Goal: Transaction & Acquisition: Purchase product/service

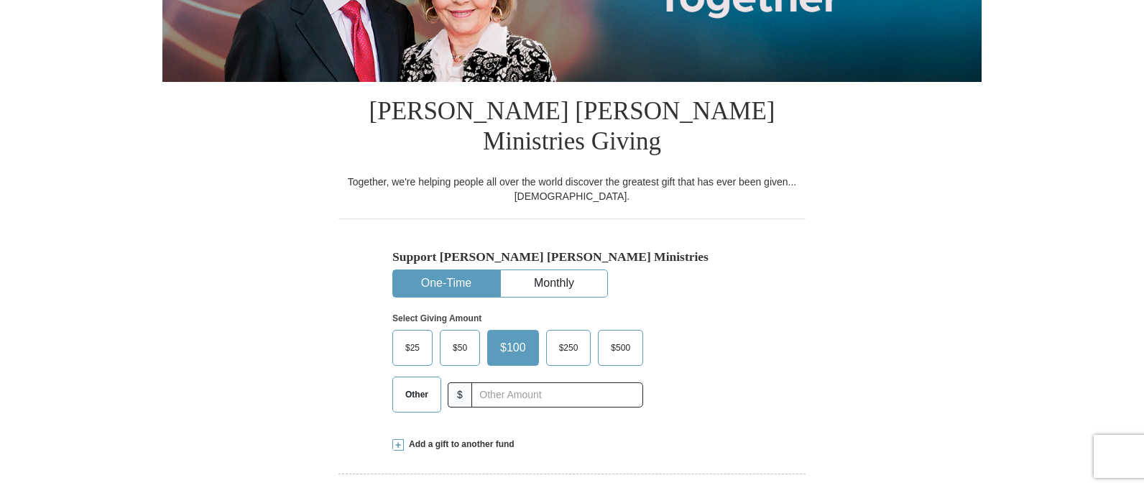
scroll to position [288, 0]
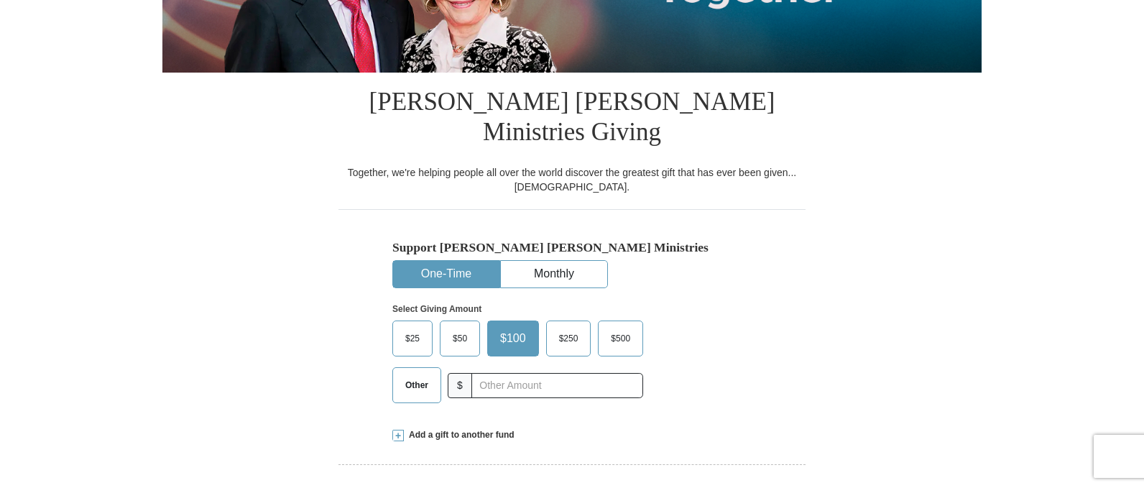
click at [515, 328] on span "$100" at bounding box center [513, 339] width 40 height 22
click at [0, 0] on input "$100" at bounding box center [0, 0] width 0 height 0
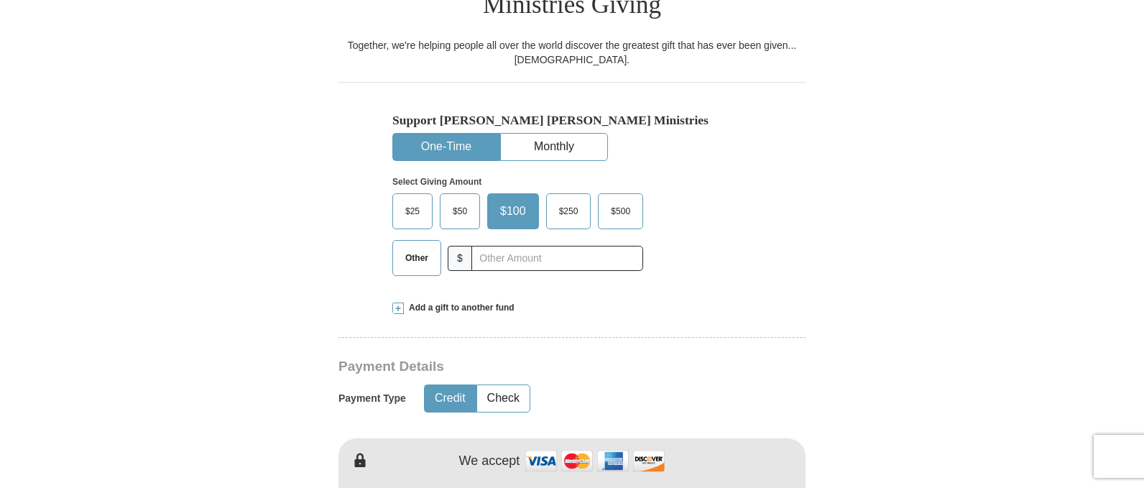
scroll to position [503, 0]
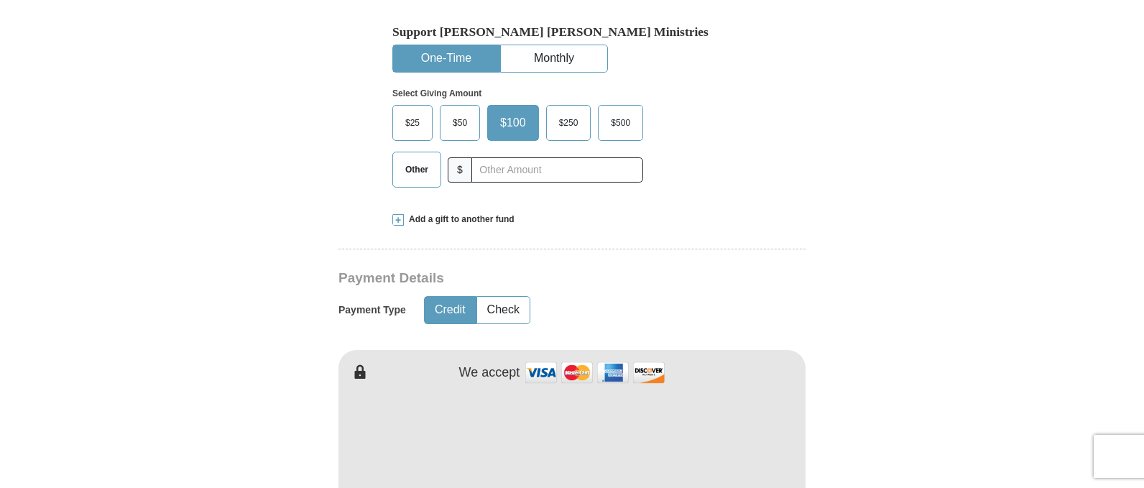
click at [453, 297] on button "Credit" at bounding box center [450, 310] width 51 height 27
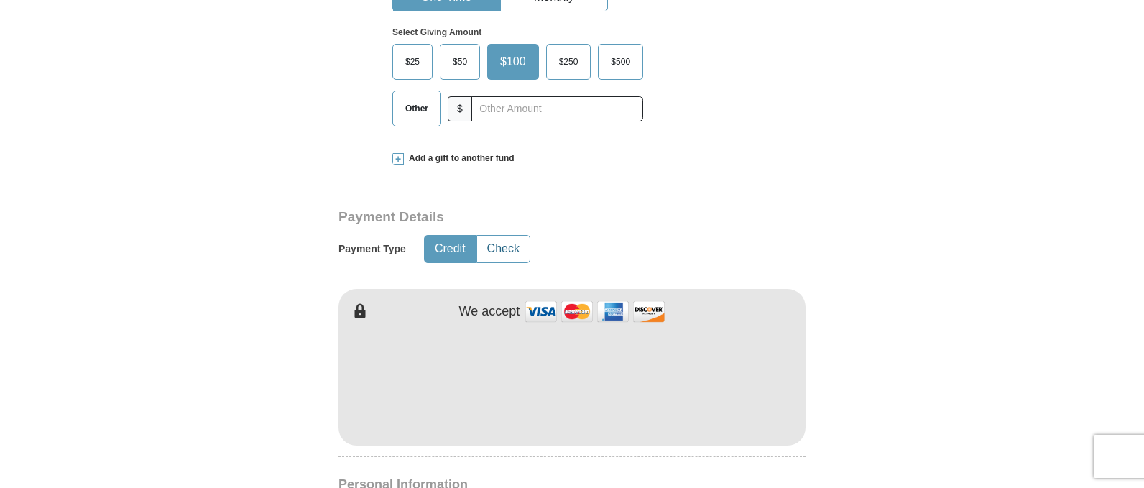
scroll to position [719, 0]
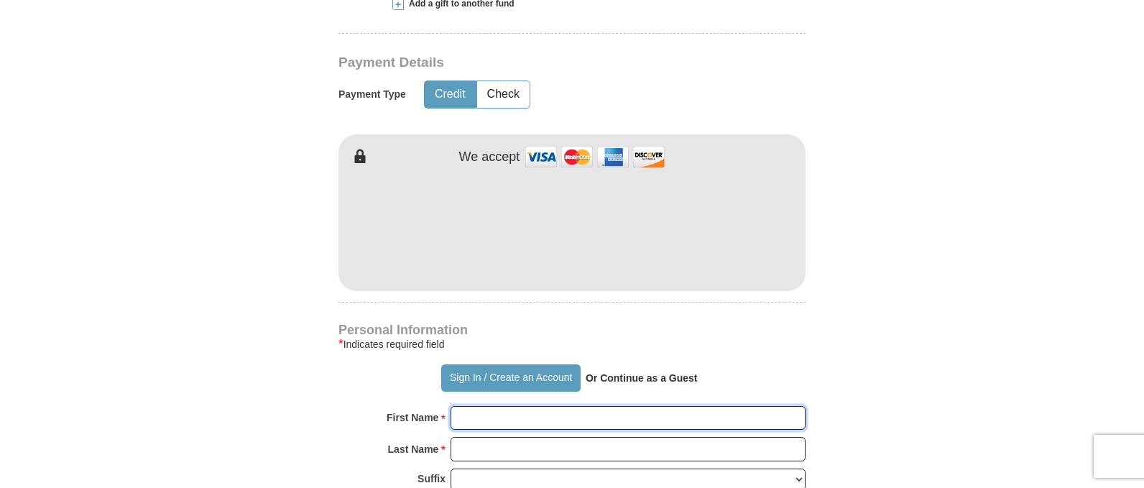
click at [486, 406] on input "First Name *" at bounding box center [628, 418] width 355 height 24
type input "Isaaac & [PERSON_NAME]"
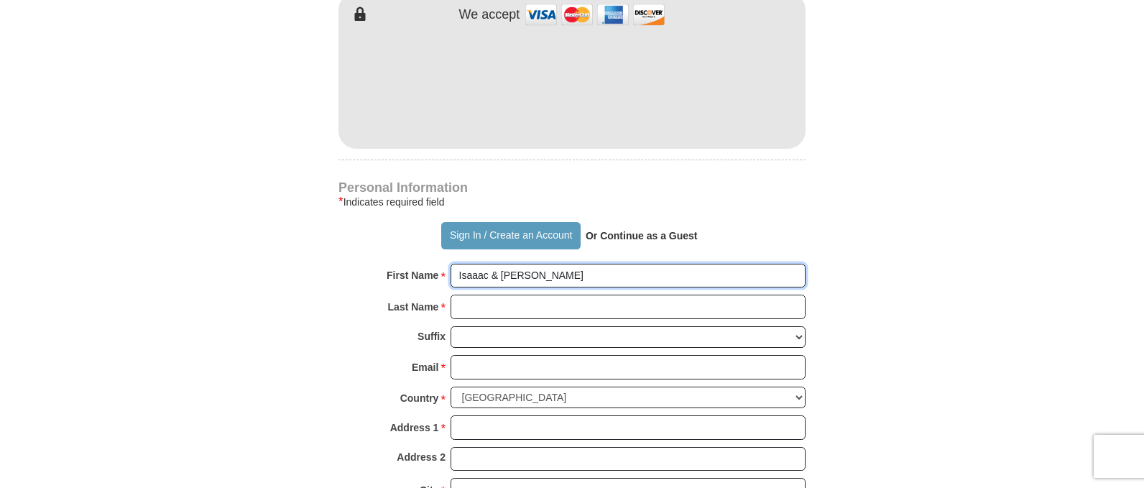
scroll to position [863, 0]
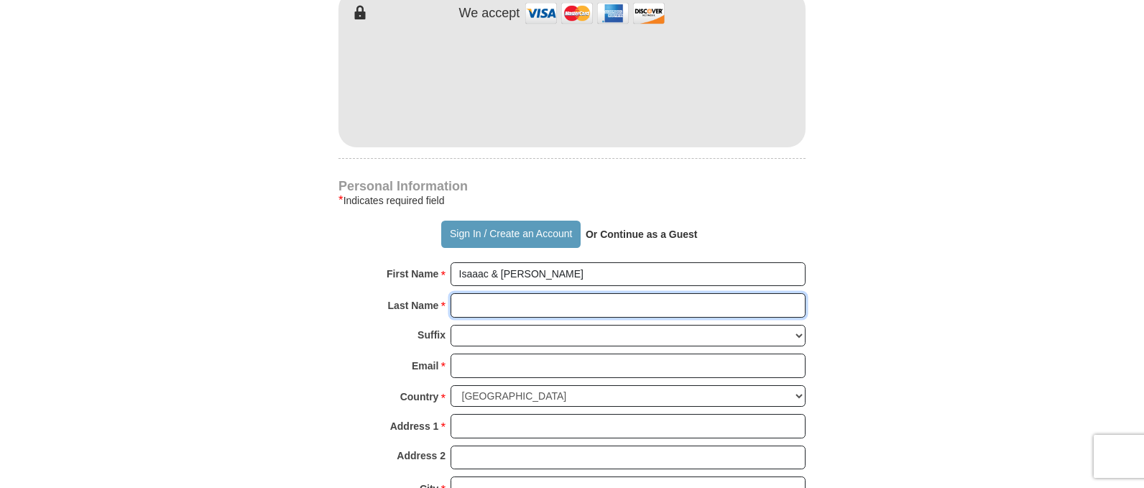
click at [494, 293] on input "Last Name *" at bounding box center [628, 305] width 355 height 24
type input "[PERSON_NAME]"
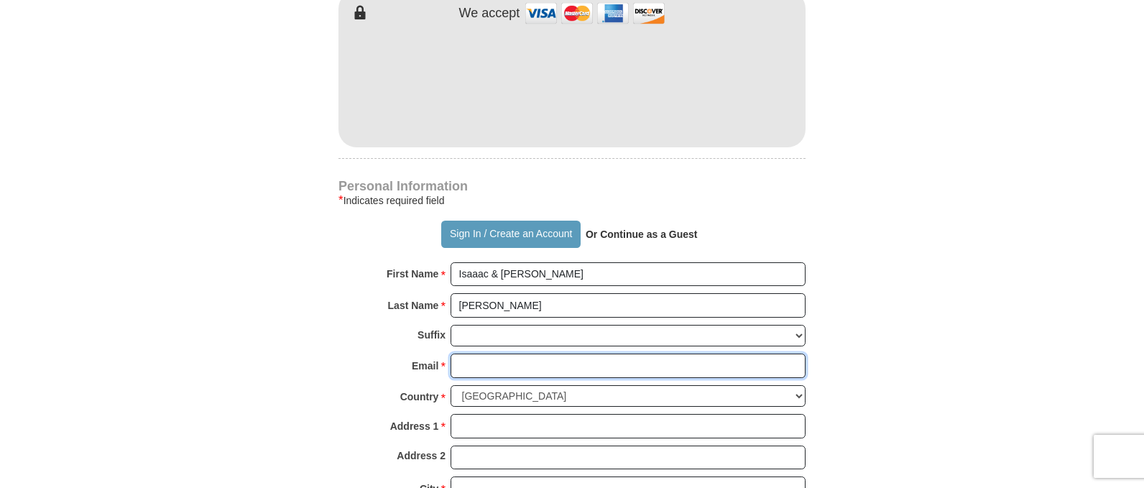
click at [519, 354] on input "Email *" at bounding box center [628, 366] width 355 height 24
type input "[EMAIL_ADDRESS][DOMAIN_NAME]"
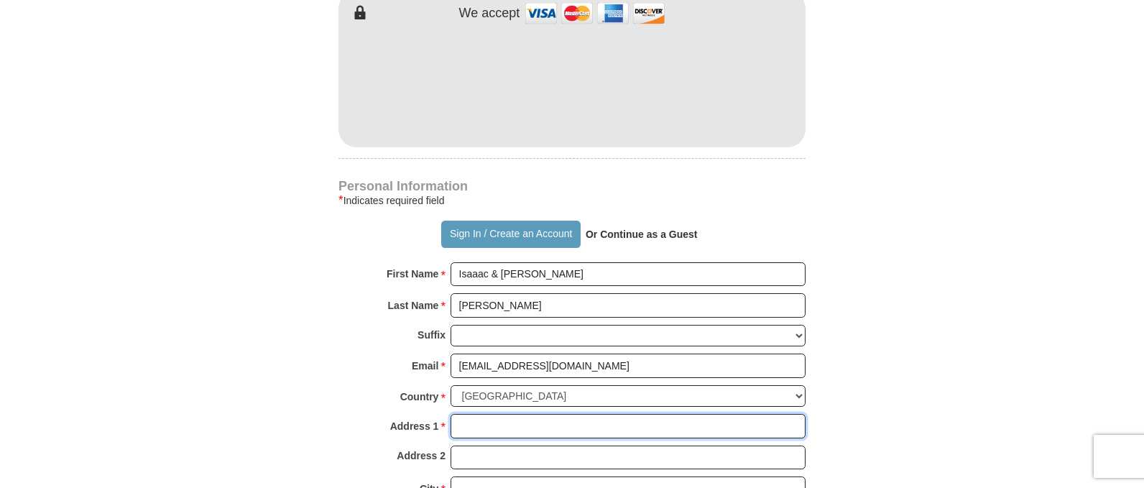
type input "[STREET_ADDRESS][PERSON_NAME]"
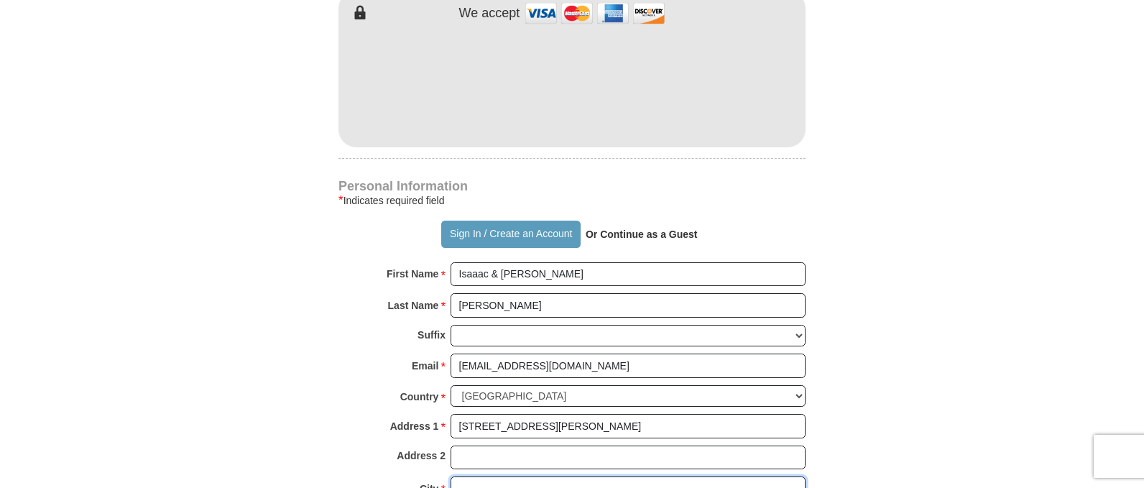
type input "[PERSON_NAME]"
select select "SC"
type input "29061"
type input "8037833274"
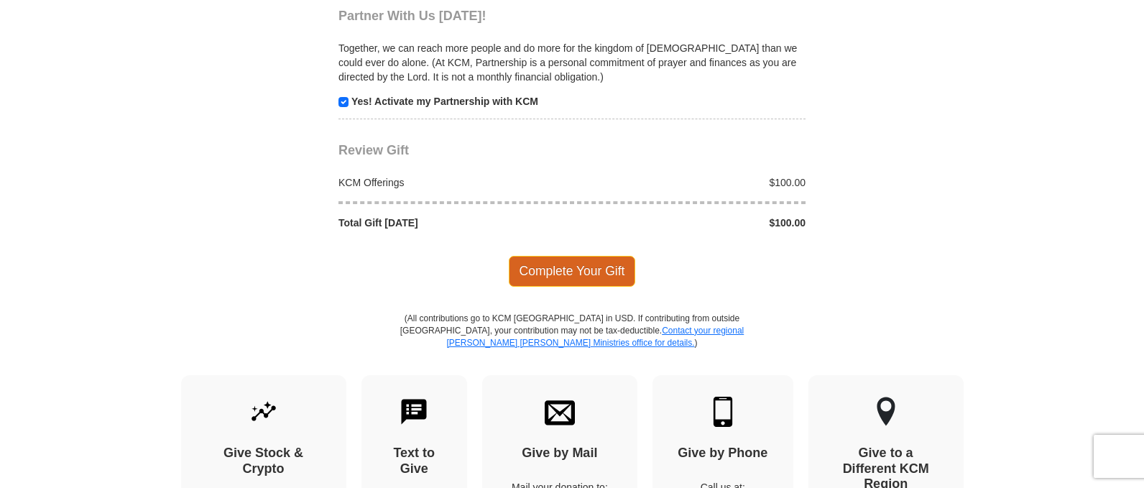
scroll to position [1510, 0]
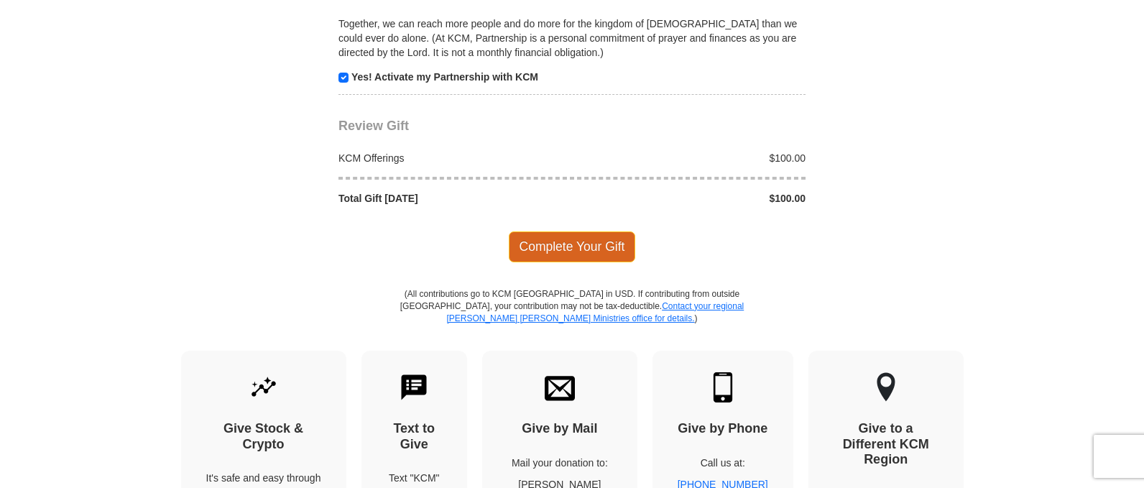
click at [545, 231] on span "Complete Your Gift" at bounding box center [572, 246] width 127 height 30
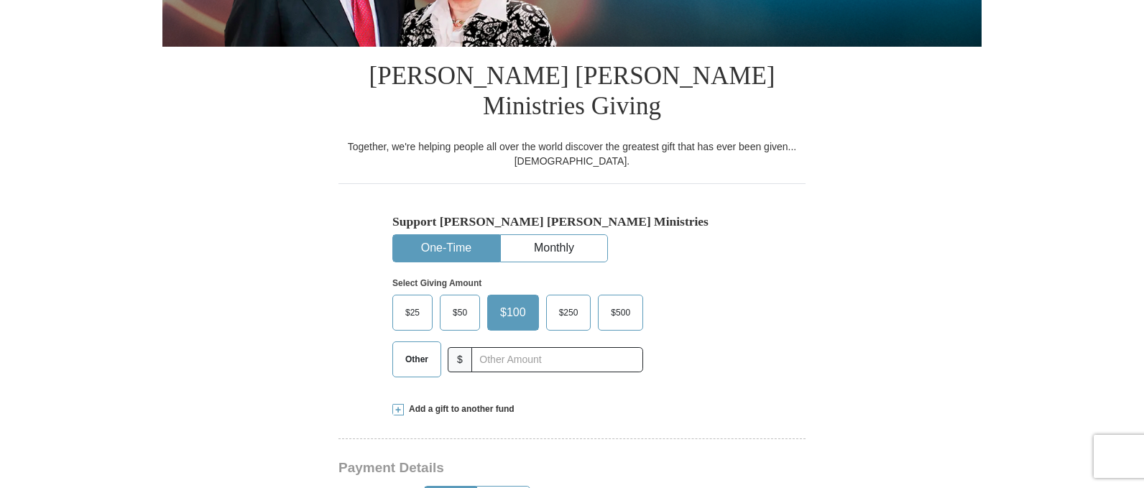
select select "SC"
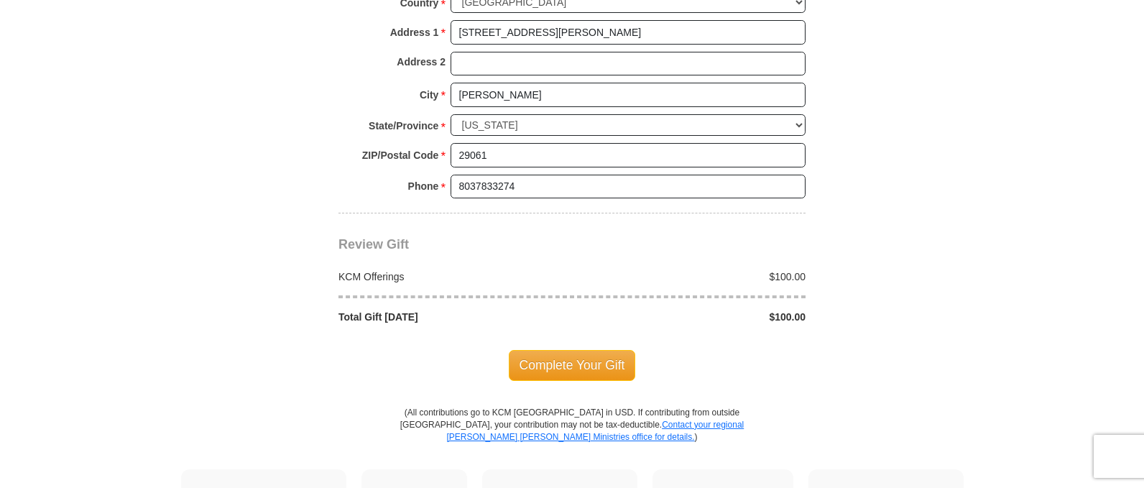
scroll to position [1366, 0]
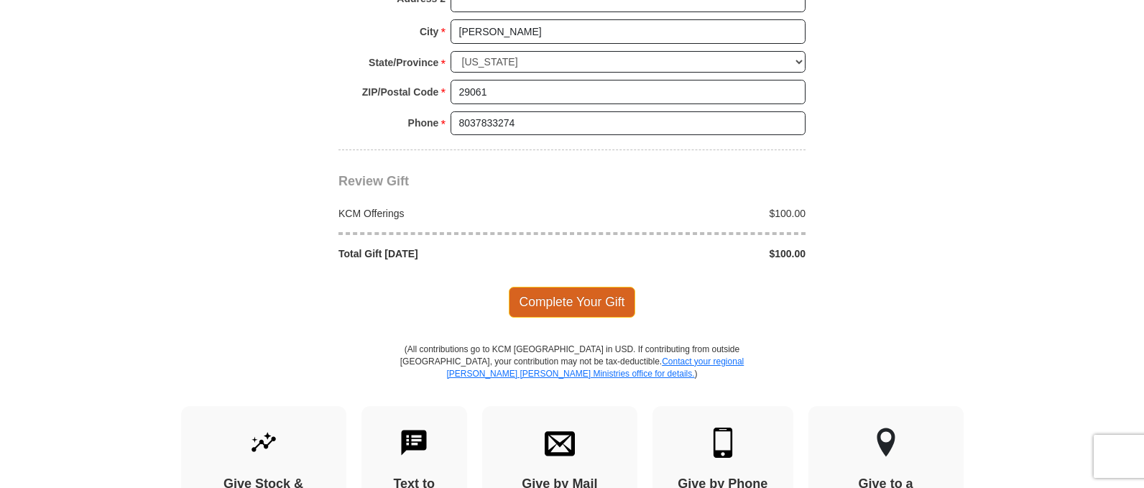
click at [597, 287] on span "Complete Your Gift" at bounding box center [572, 302] width 127 height 30
